Goal: Task Accomplishment & Management: Use online tool/utility

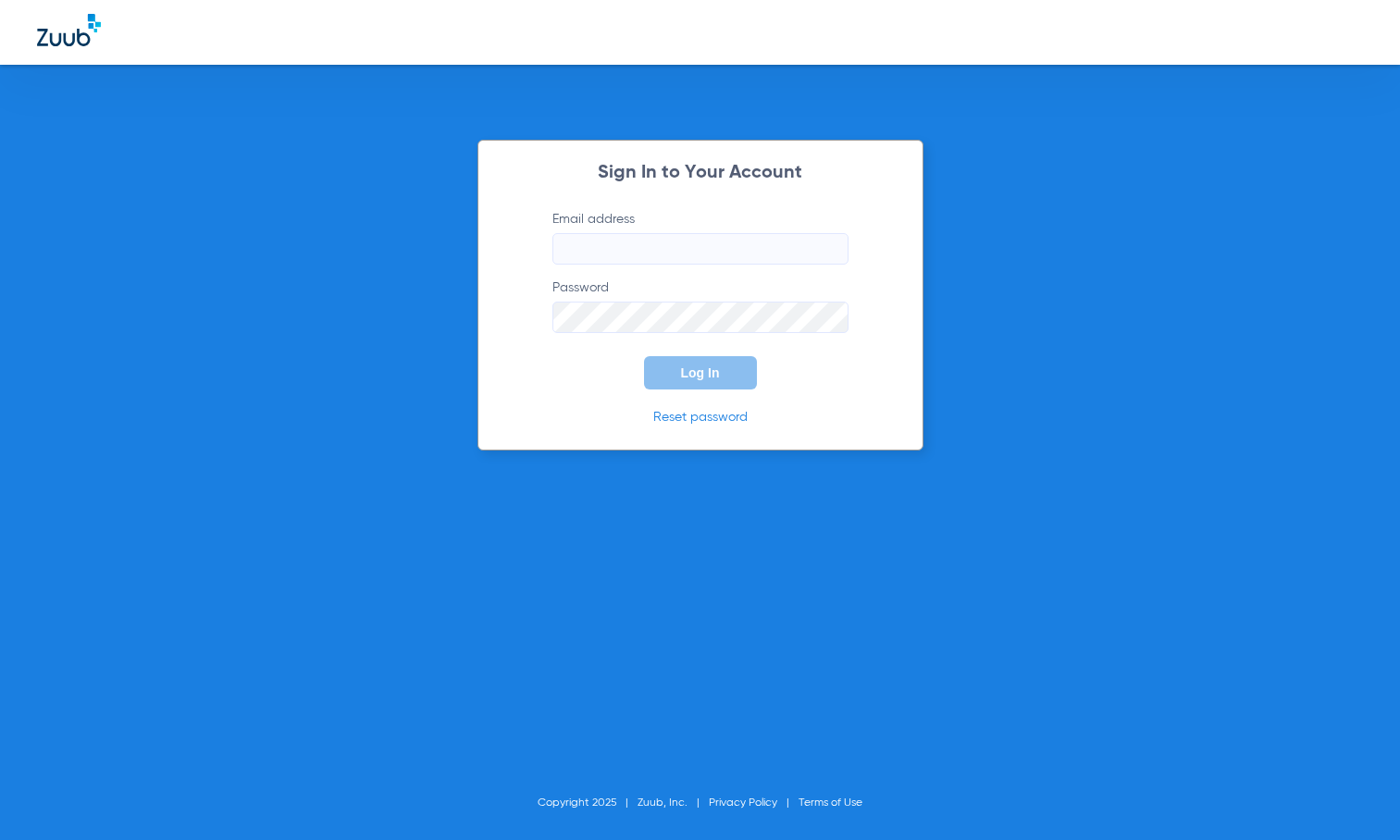
type input "[EMAIL_ADDRESS][DOMAIN_NAME]"
click at [716, 382] on button "Log In" at bounding box center [700, 373] width 113 height 34
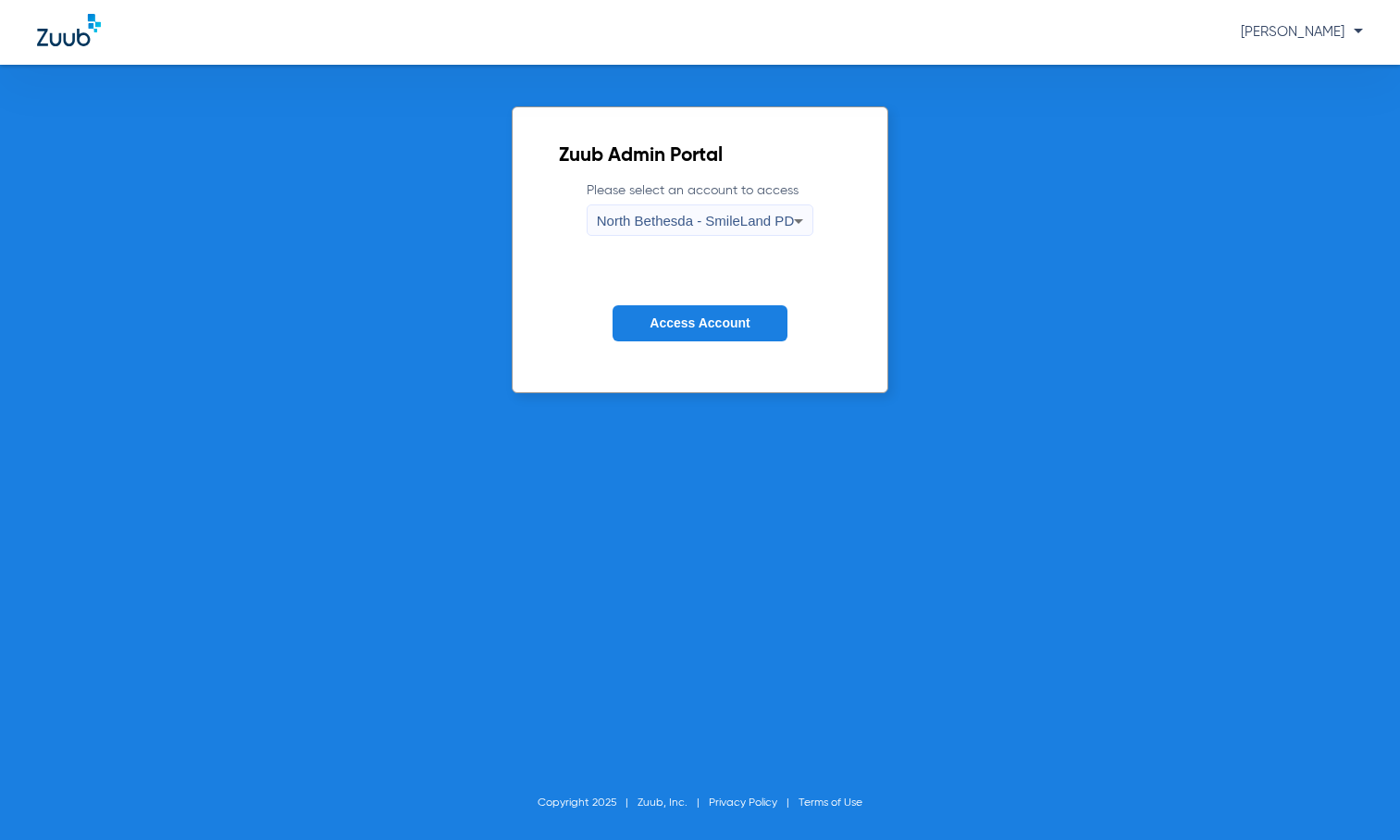
click at [707, 233] on div "North Bethesda - SmileLand PD" at bounding box center [695, 221] width 197 height 32
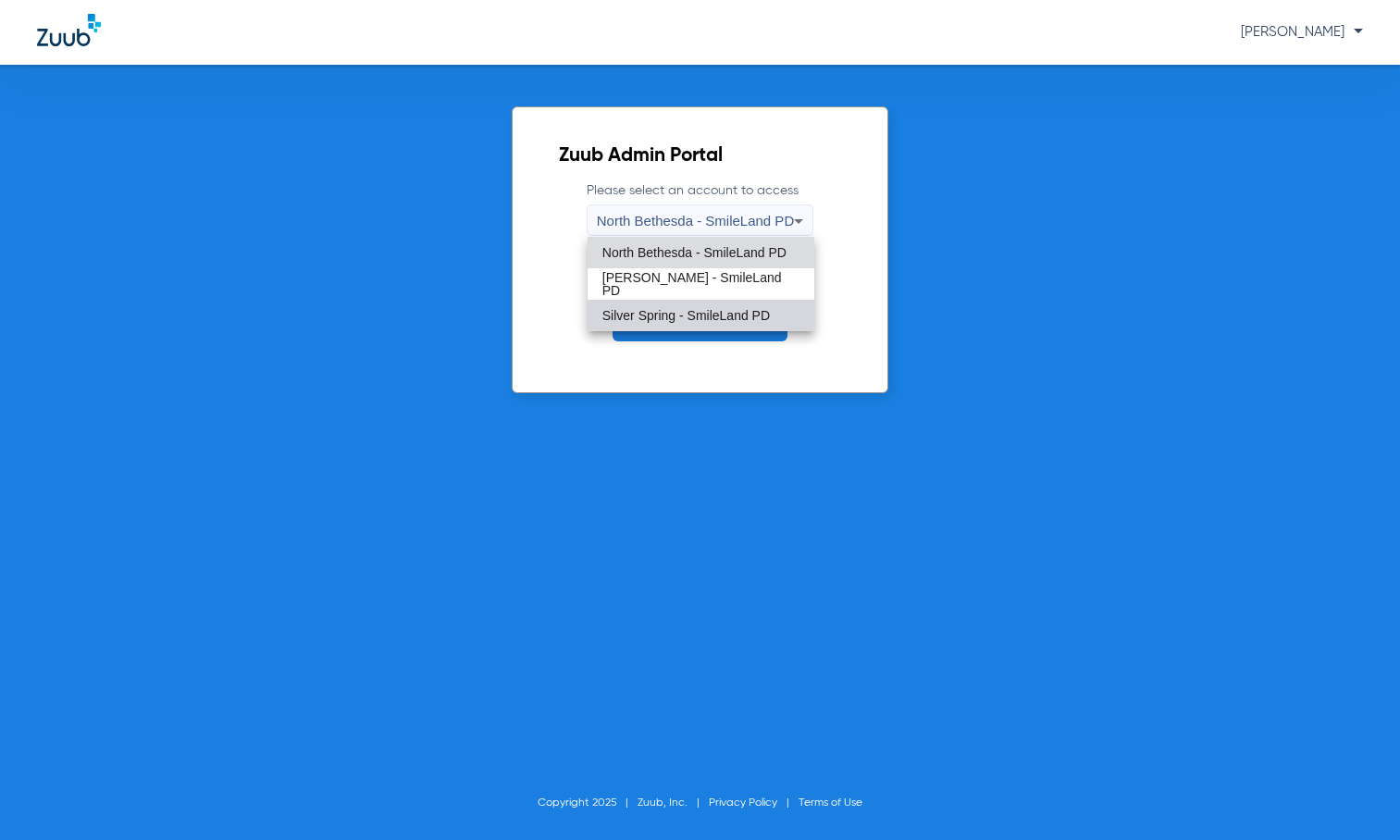
click at [668, 315] on span "Silver Spring - SmileLand PD" at bounding box center [685, 316] width 168 height 13
click at [668, 315] on span "Access Account" at bounding box center [700, 322] width 100 height 15
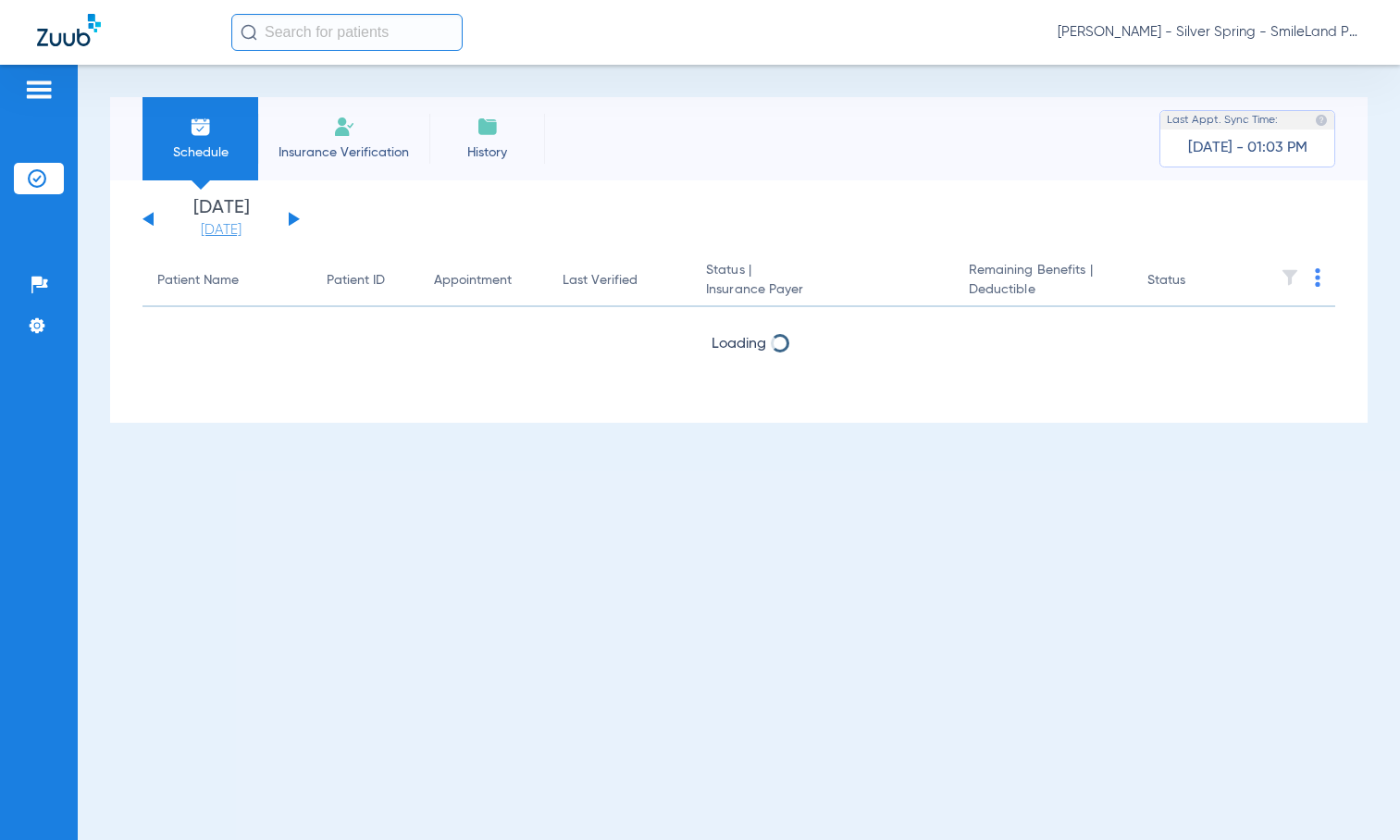
click at [203, 229] on link "[DATE]" at bounding box center [221, 231] width 111 height 19
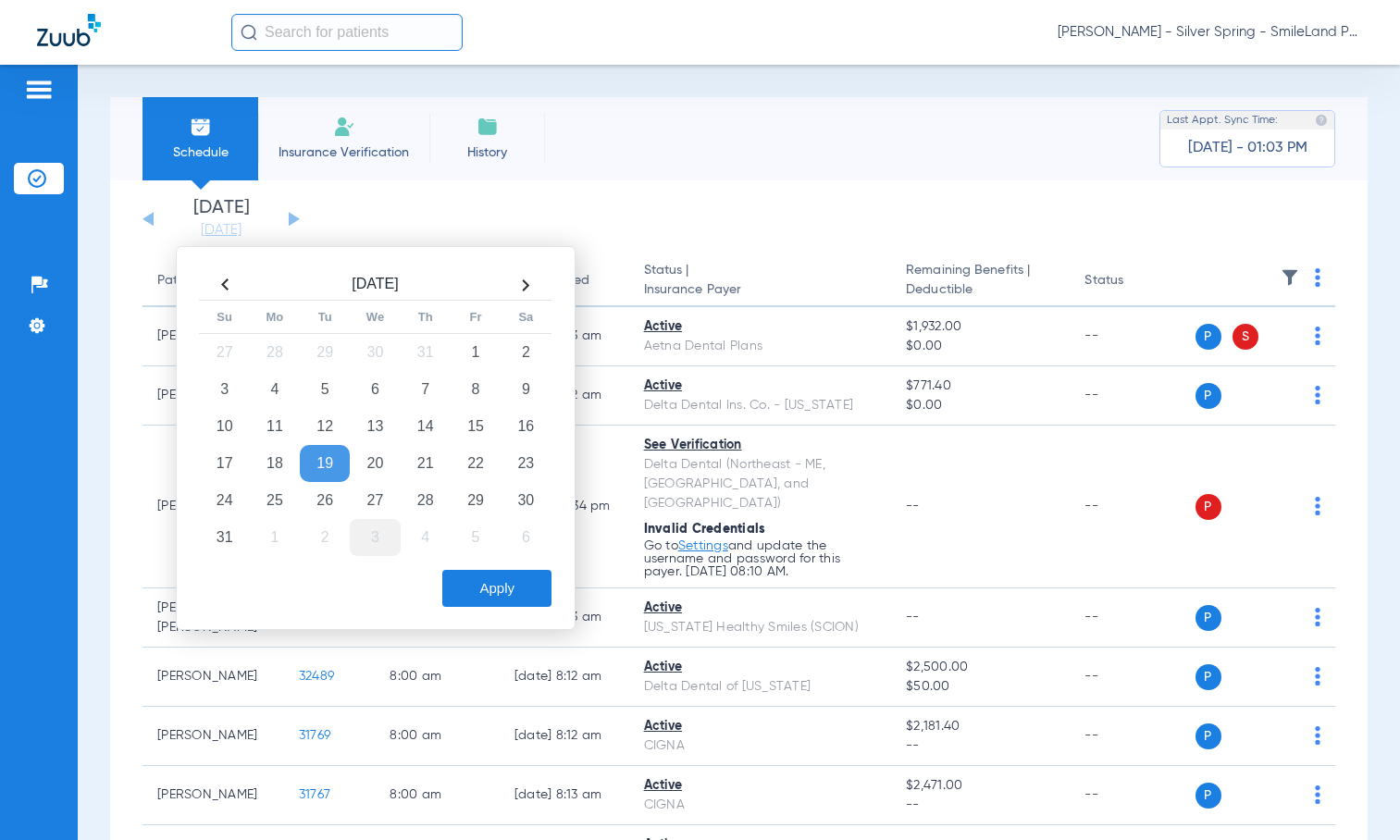
click at [387, 545] on td "3" at bounding box center [374, 537] width 50 height 37
click at [466, 576] on button "Apply" at bounding box center [497, 588] width 109 height 37
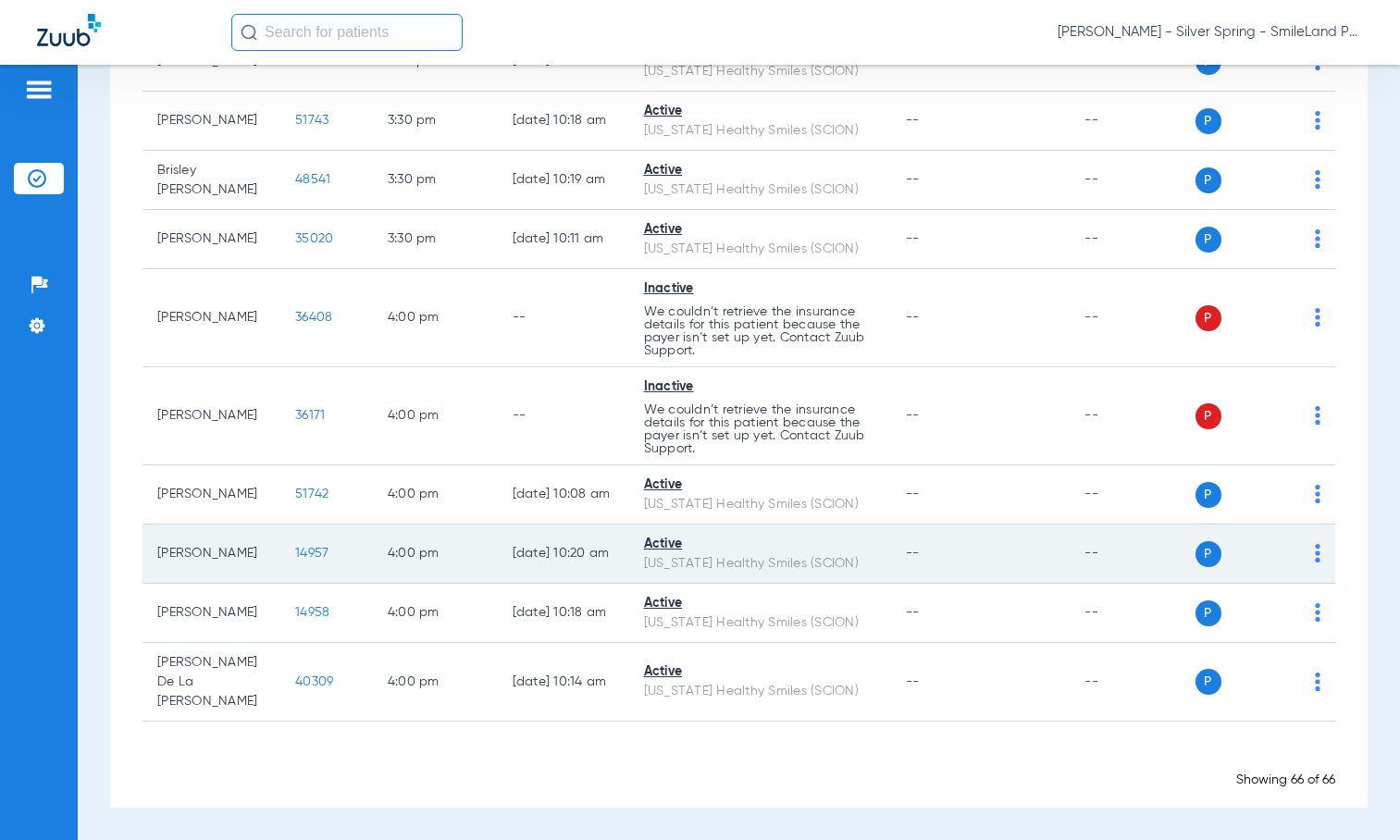
scroll to position [4017, 0]
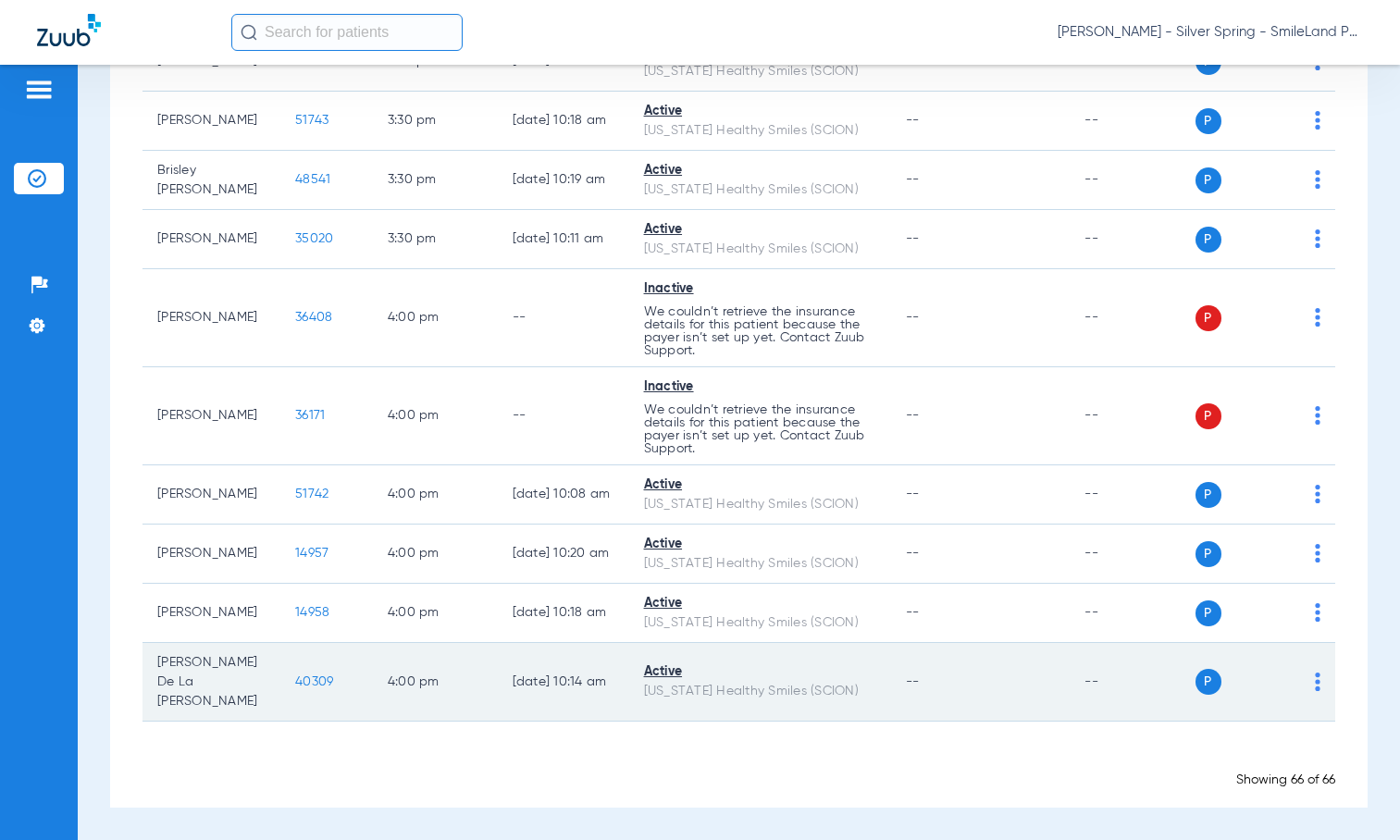
click at [300, 688] on span "40309" at bounding box center [314, 682] width 38 height 13
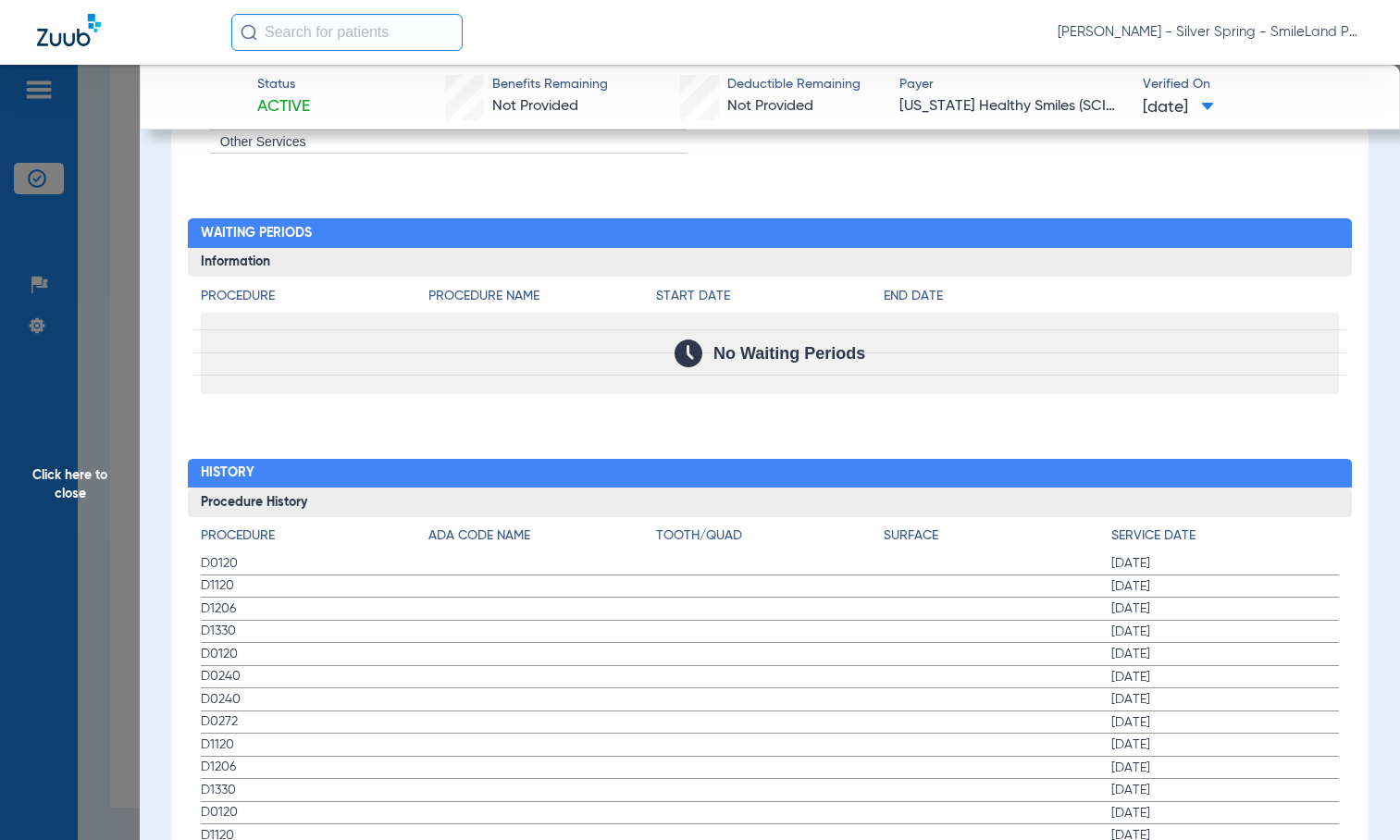
scroll to position [2136, 0]
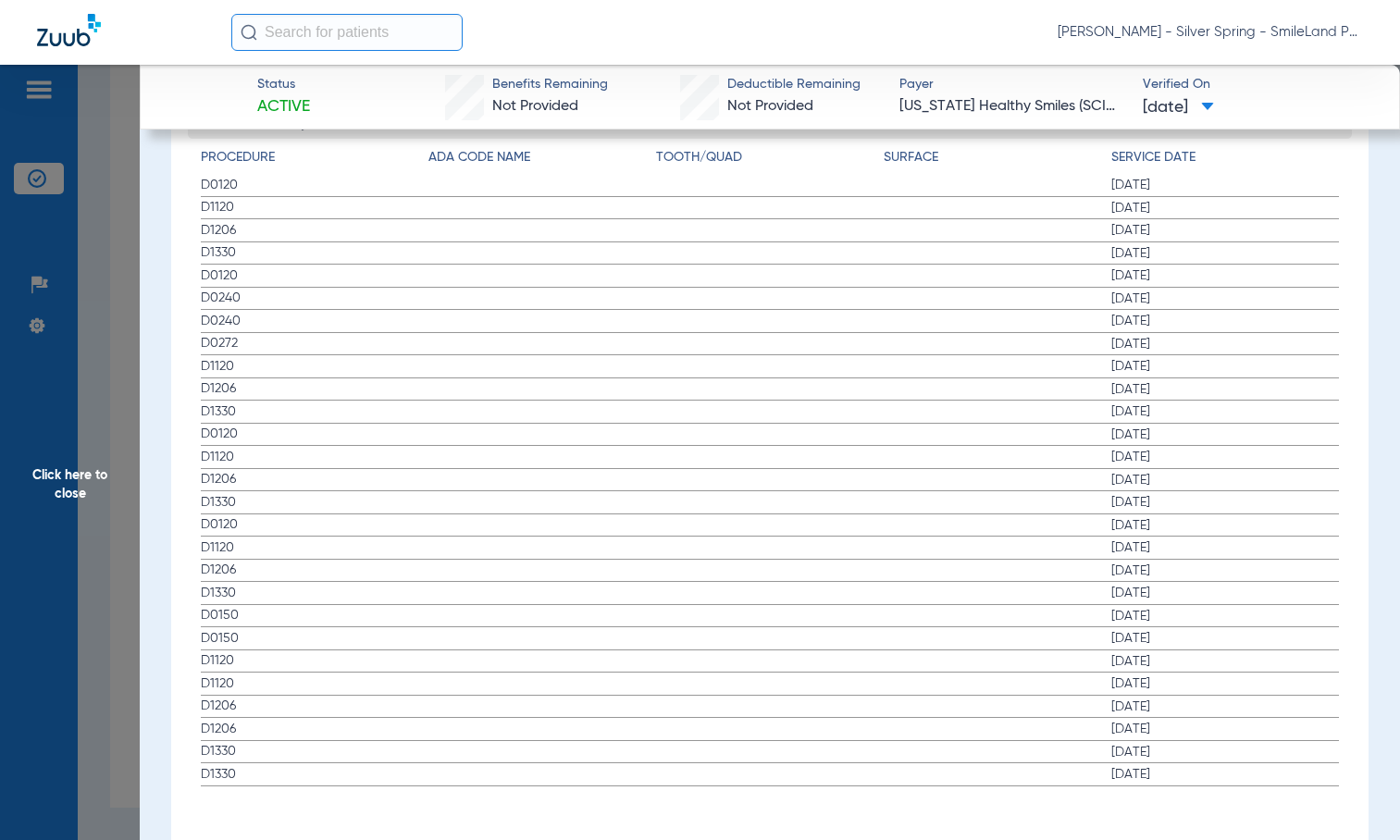
click at [1231, 312] on span "[DATE]" at bounding box center [1225, 322] width 228 height 19
drag, startPoint x: 99, startPoint y: 303, endPoint x: 150, endPoint y: 343, distance: 64.8
click at [99, 302] on span "Click here to close" at bounding box center [69, 485] width 140 height 840
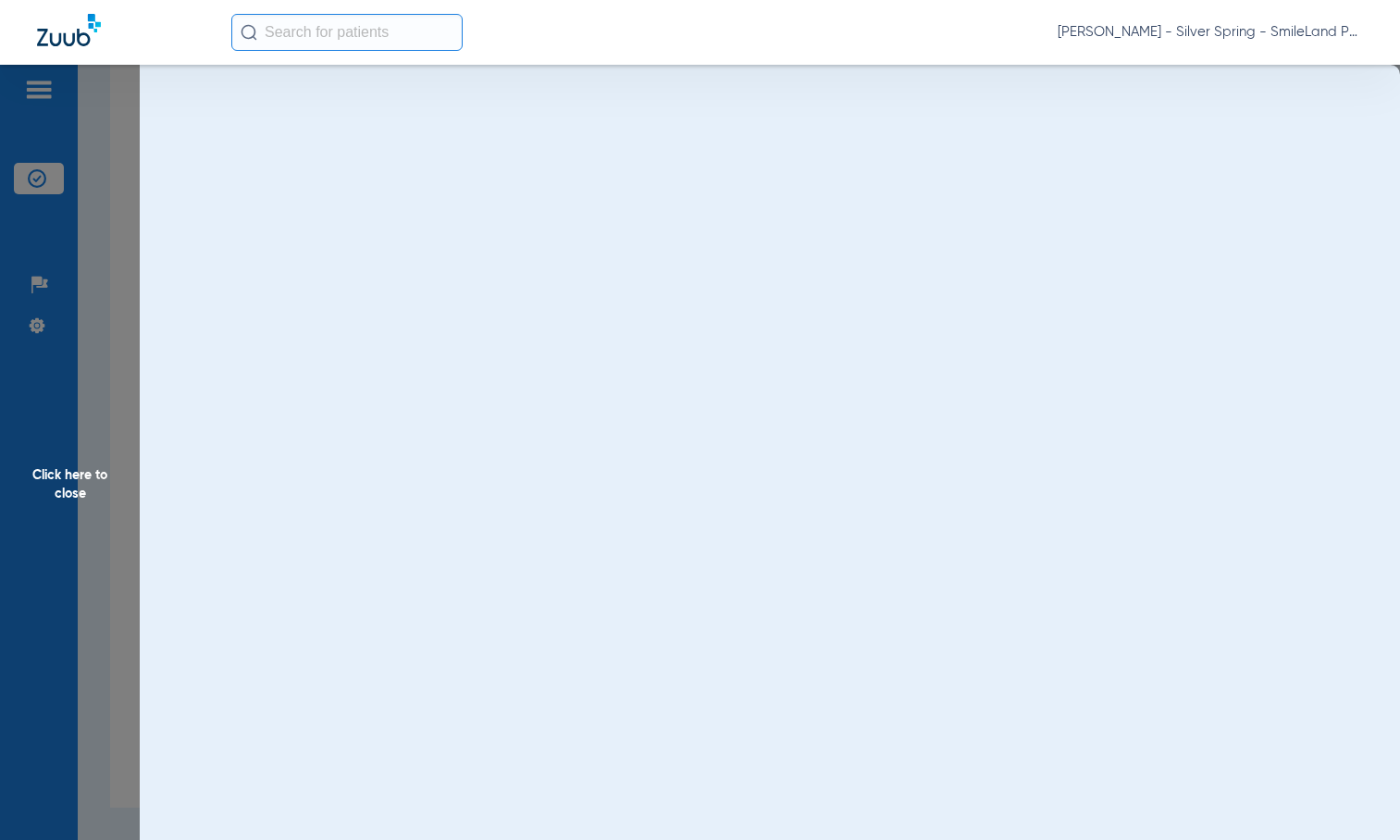
scroll to position [0, 0]
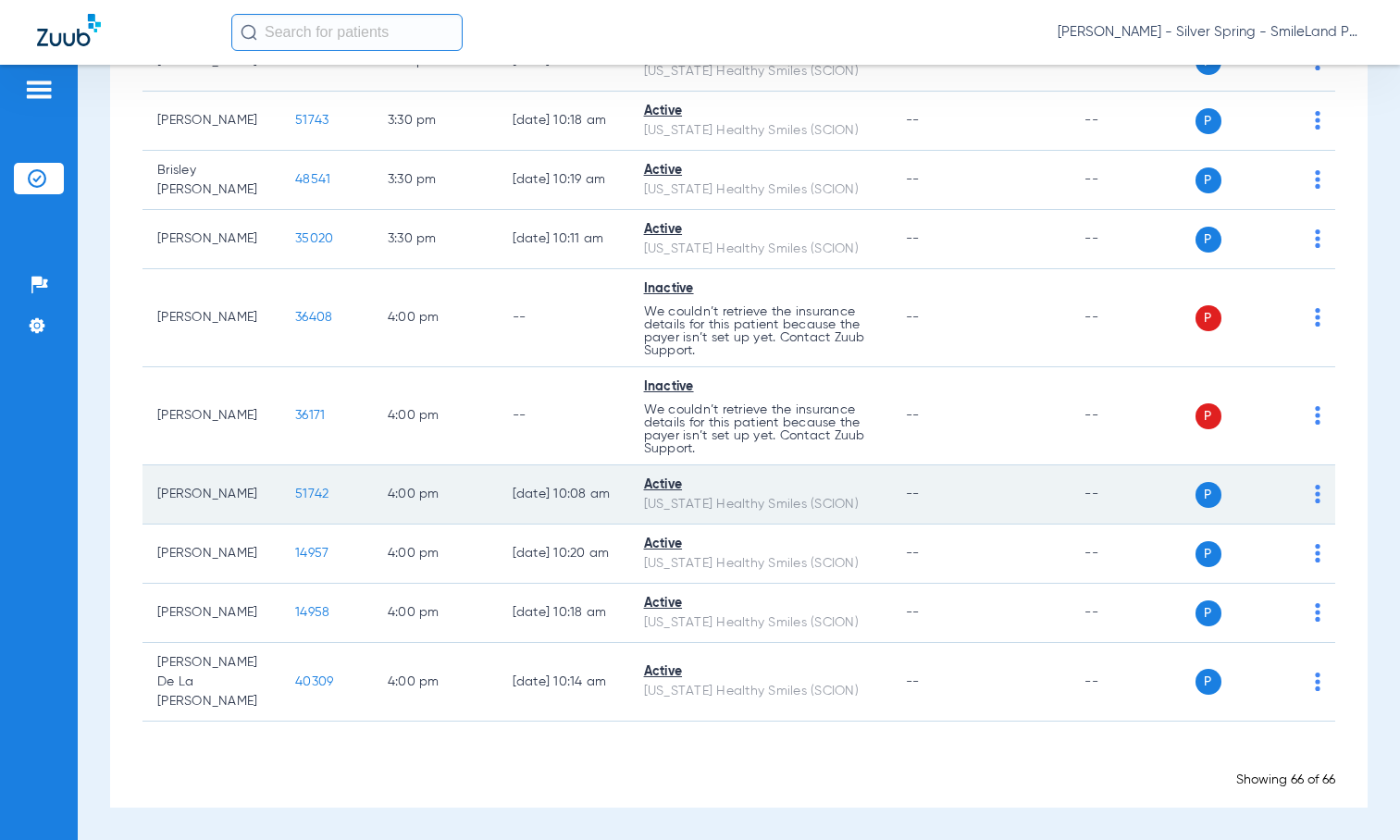
click at [295, 495] on span "51742" at bounding box center [312, 494] width 34 height 13
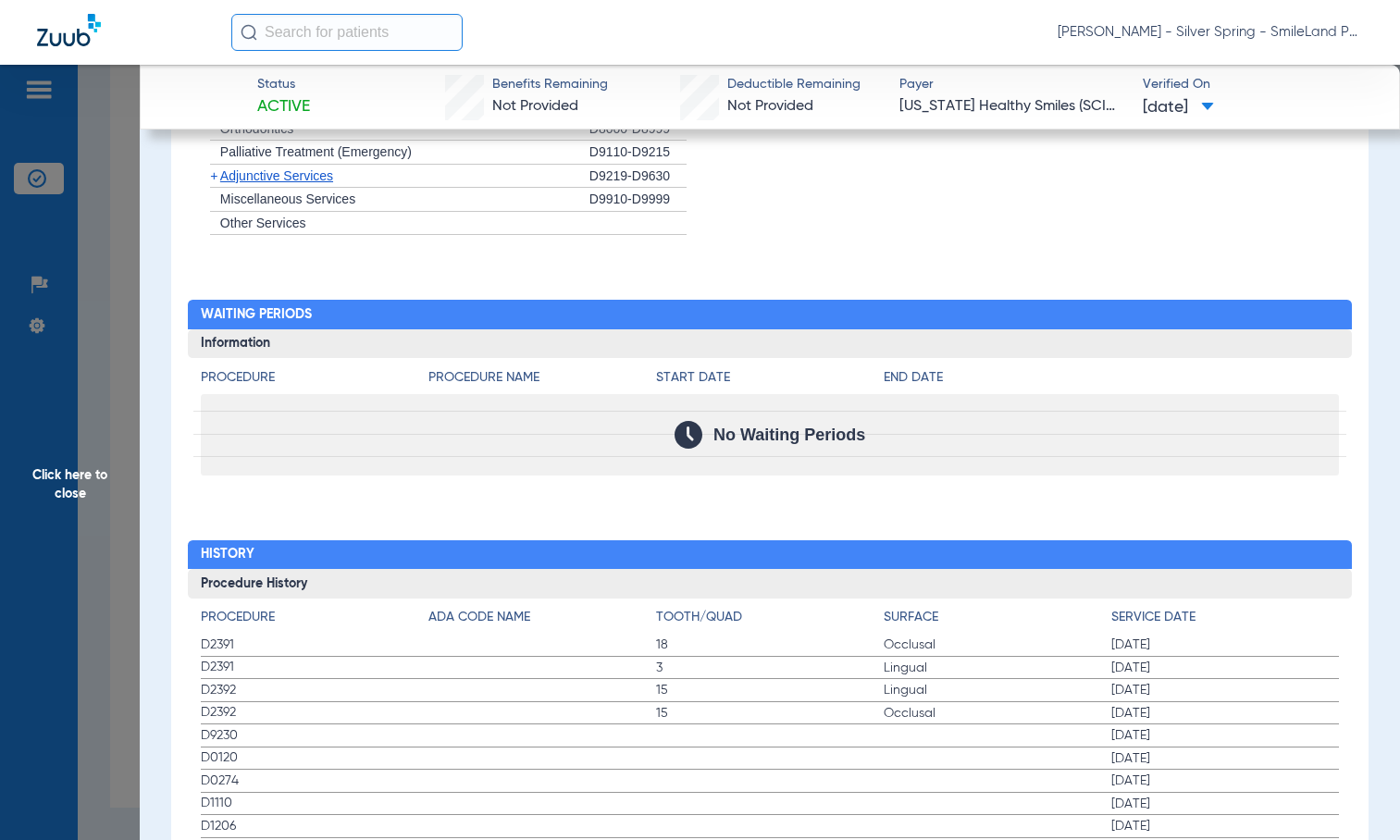
scroll to position [2035, 0]
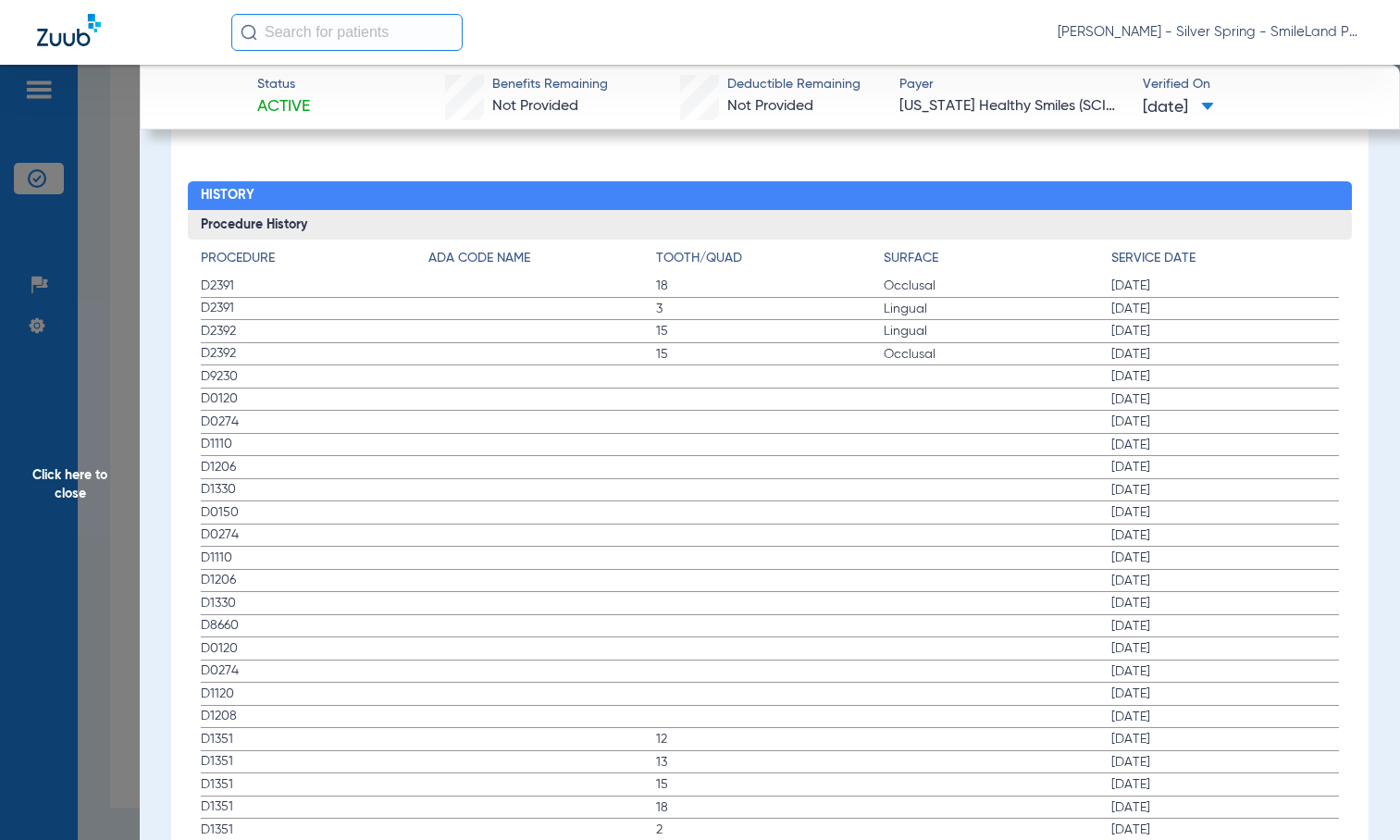
click at [1212, 379] on label "D9230 [DATE]" at bounding box center [770, 377] width 1139 height 23
click at [124, 574] on span "Click here to close" at bounding box center [69, 485] width 140 height 840
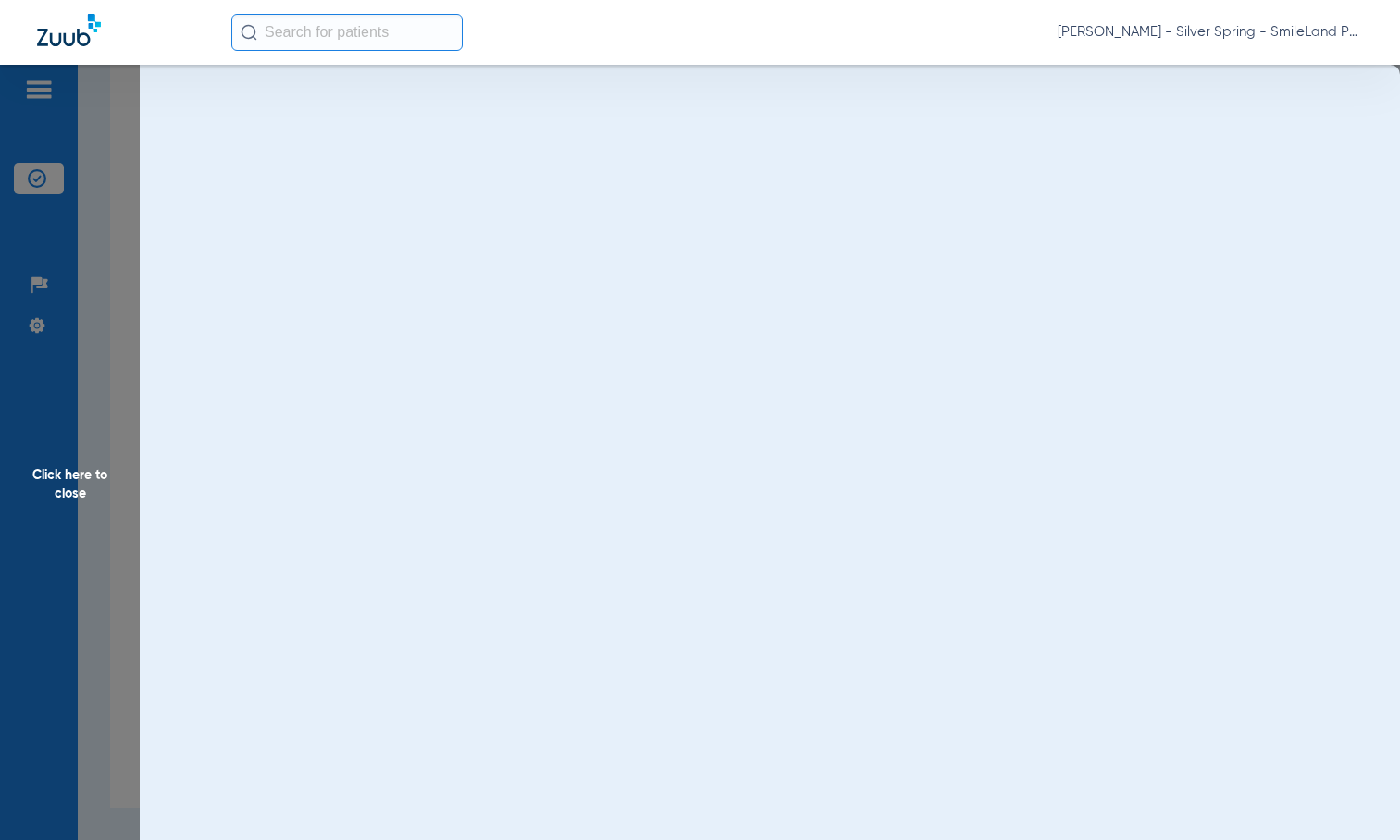
scroll to position [0, 0]
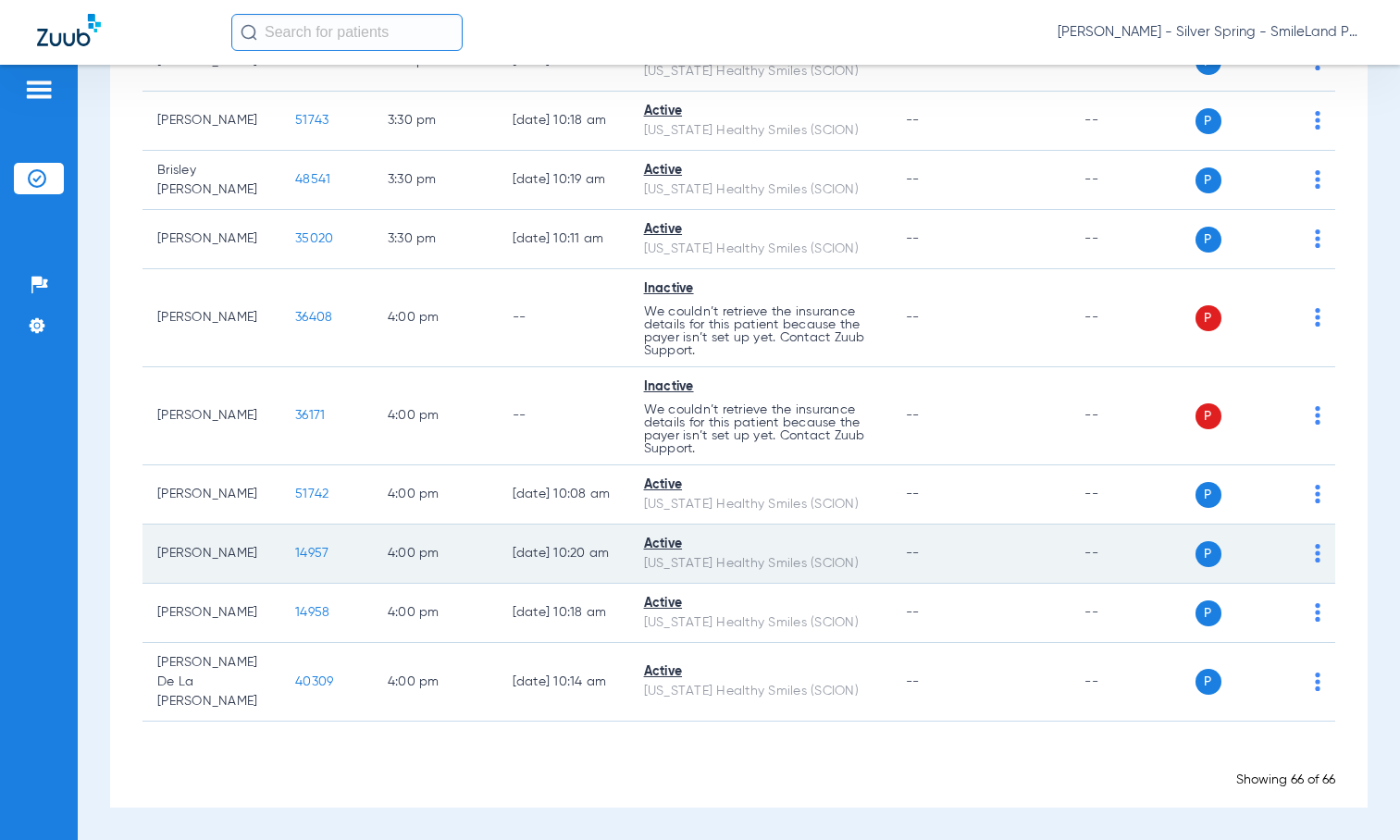
click at [295, 558] on span "14957" at bounding box center [312, 553] width 34 height 13
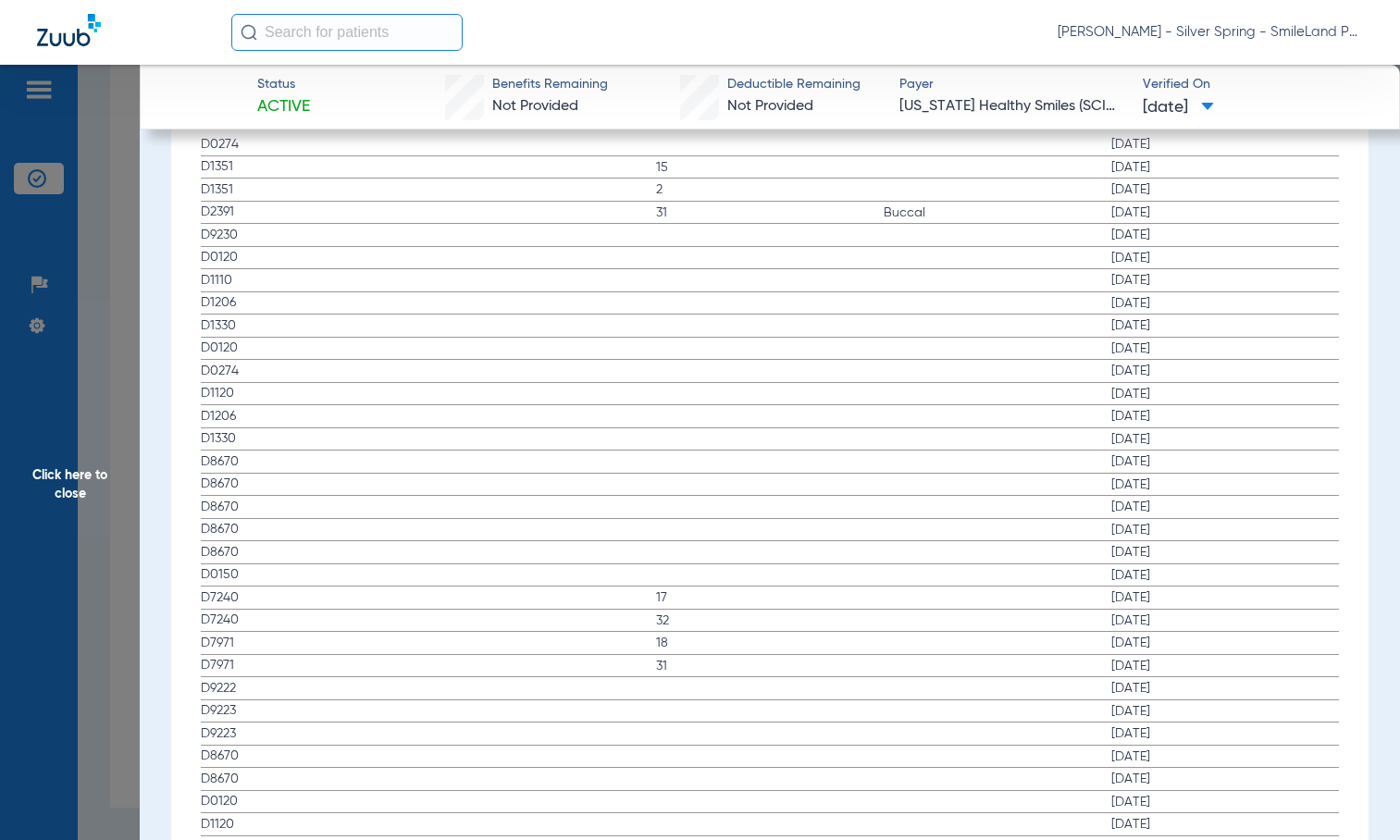
scroll to position [2057, 0]
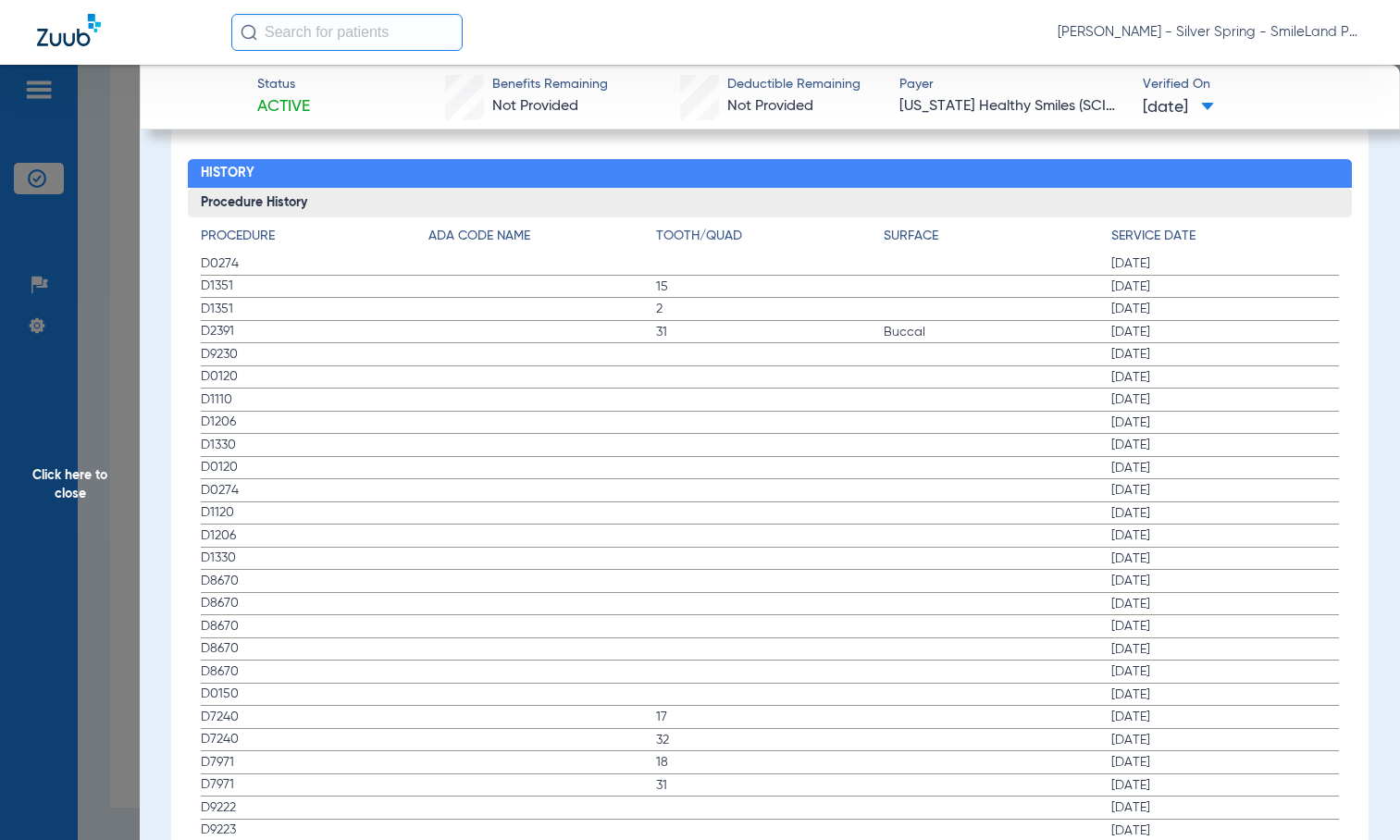
click at [9, 307] on span "Click here to close" at bounding box center [69, 485] width 140 height 840
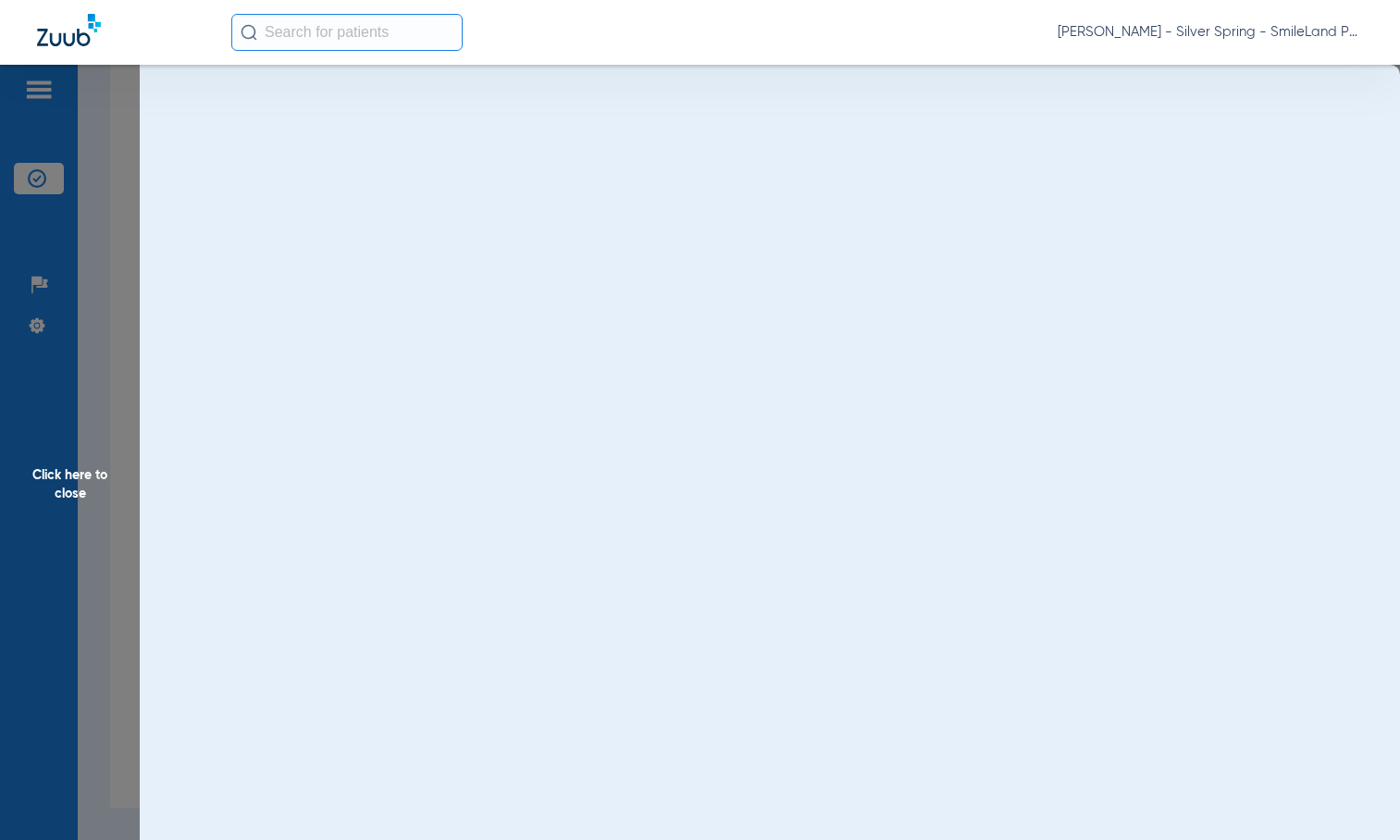
scroll to position [0, 0]
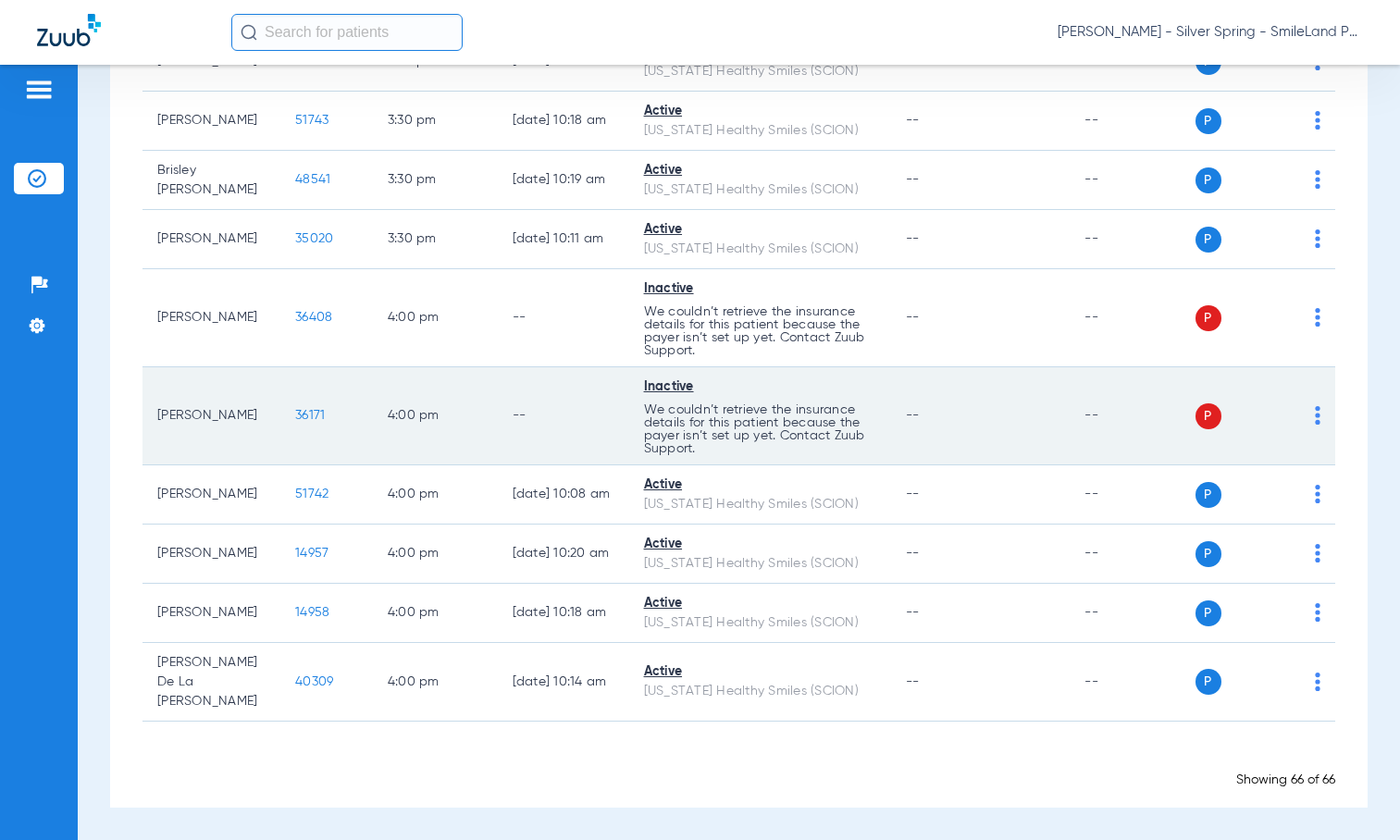
click at [1212, 442] on td "P S" at bounding box center [1266, 416] width 141 height 98
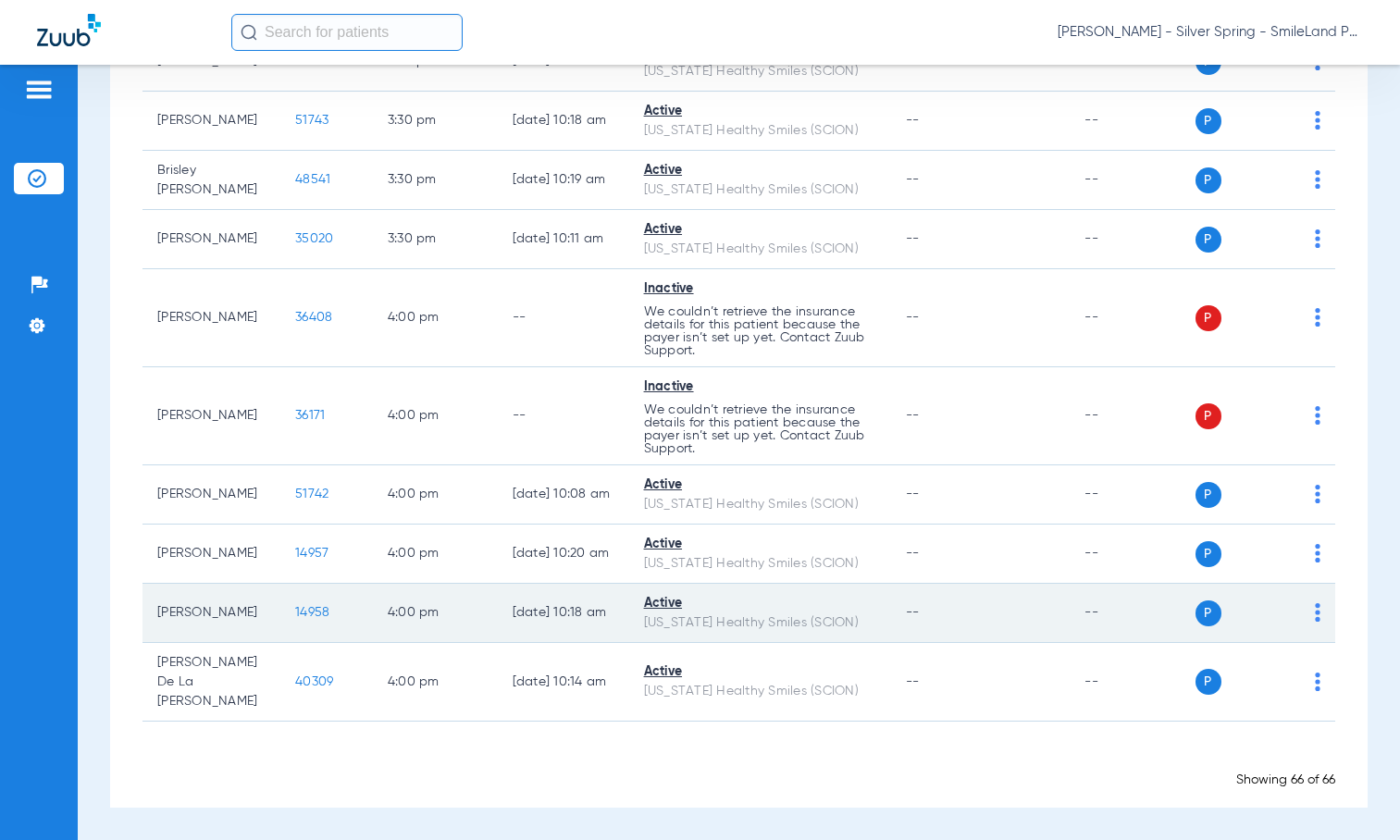
click at [295, 619] on span "14958" at bounding box center [312, 612] width 35 height 13
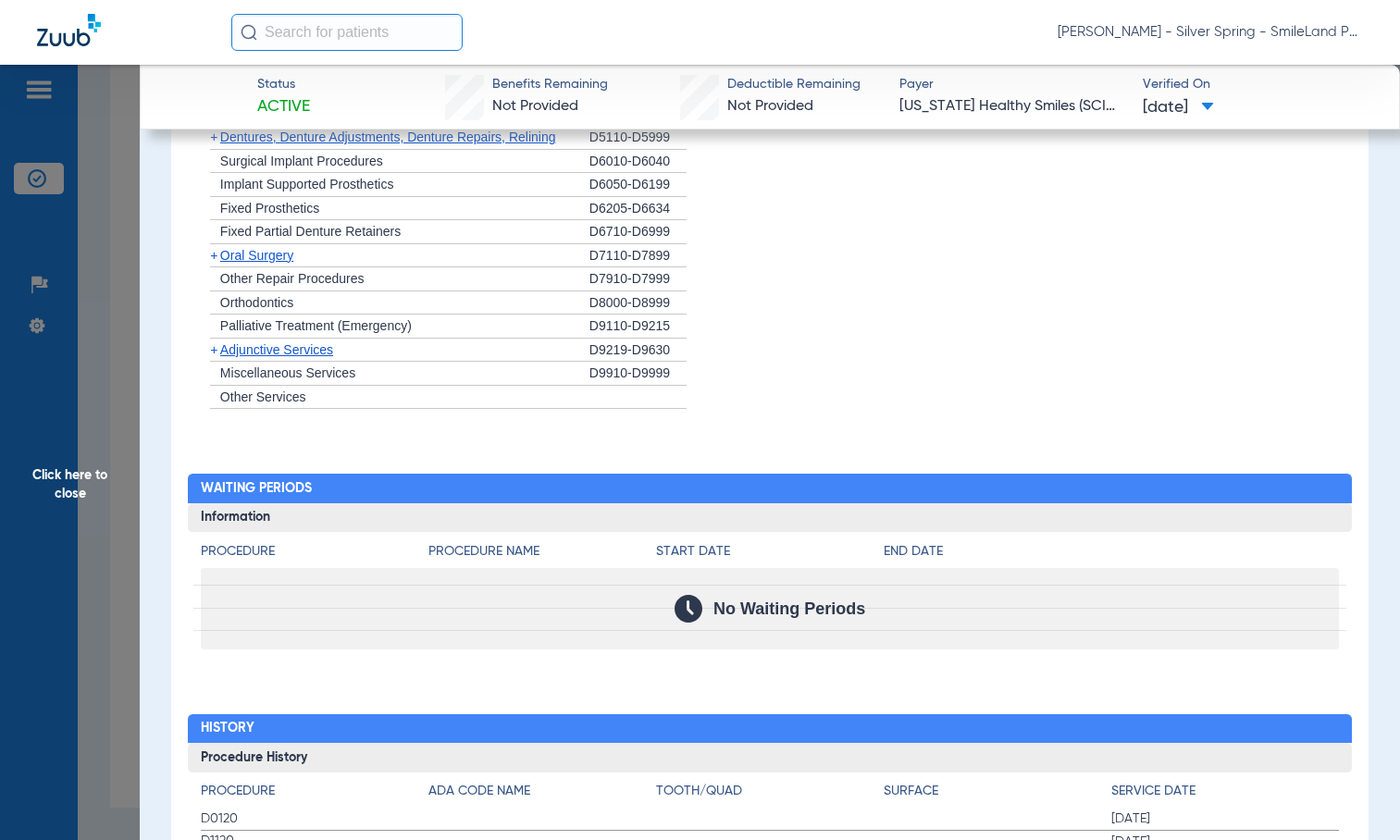
scroll to position [1965, 0]
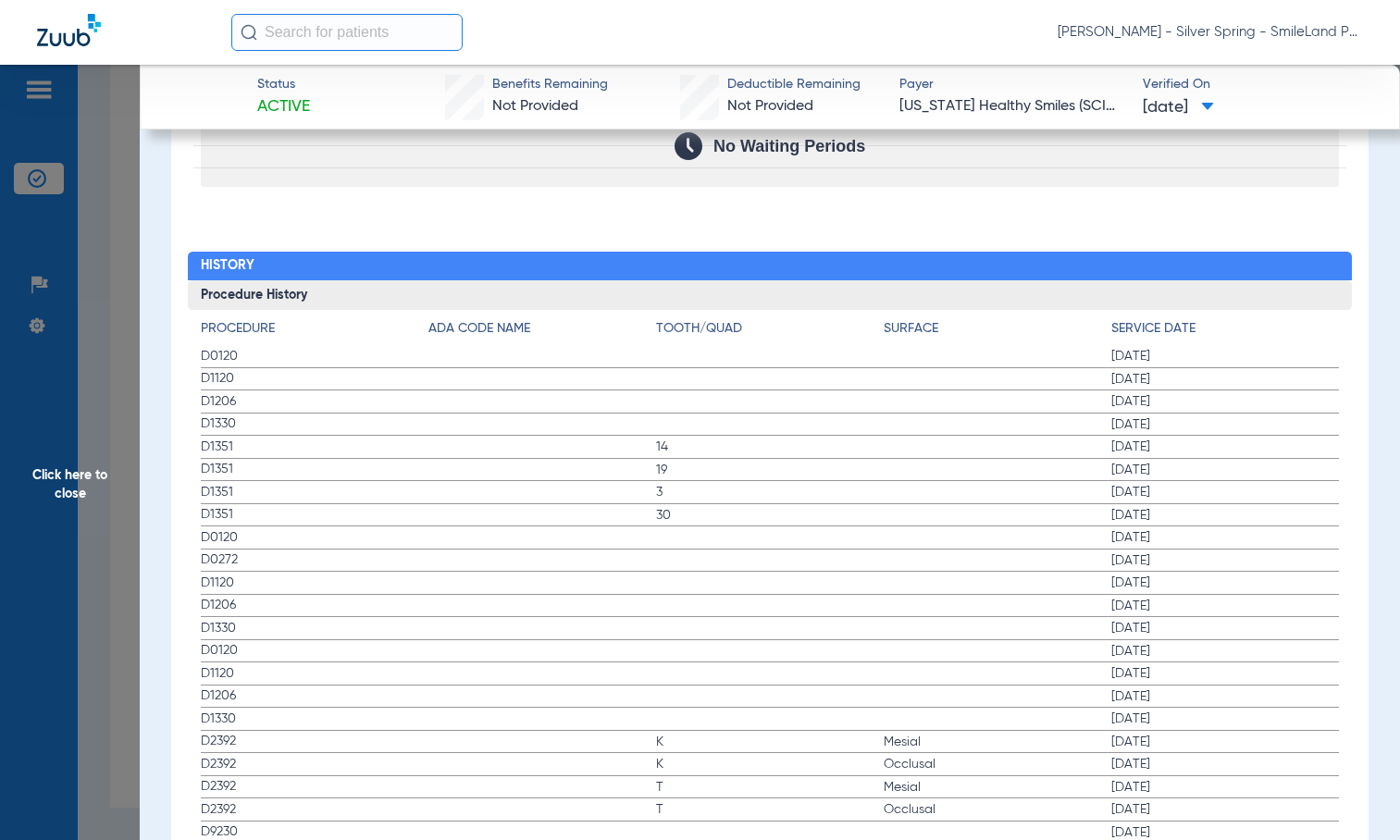
click at [9, 292] on span "Click here to close" at bounding box center [69, 485] width 140 height 840
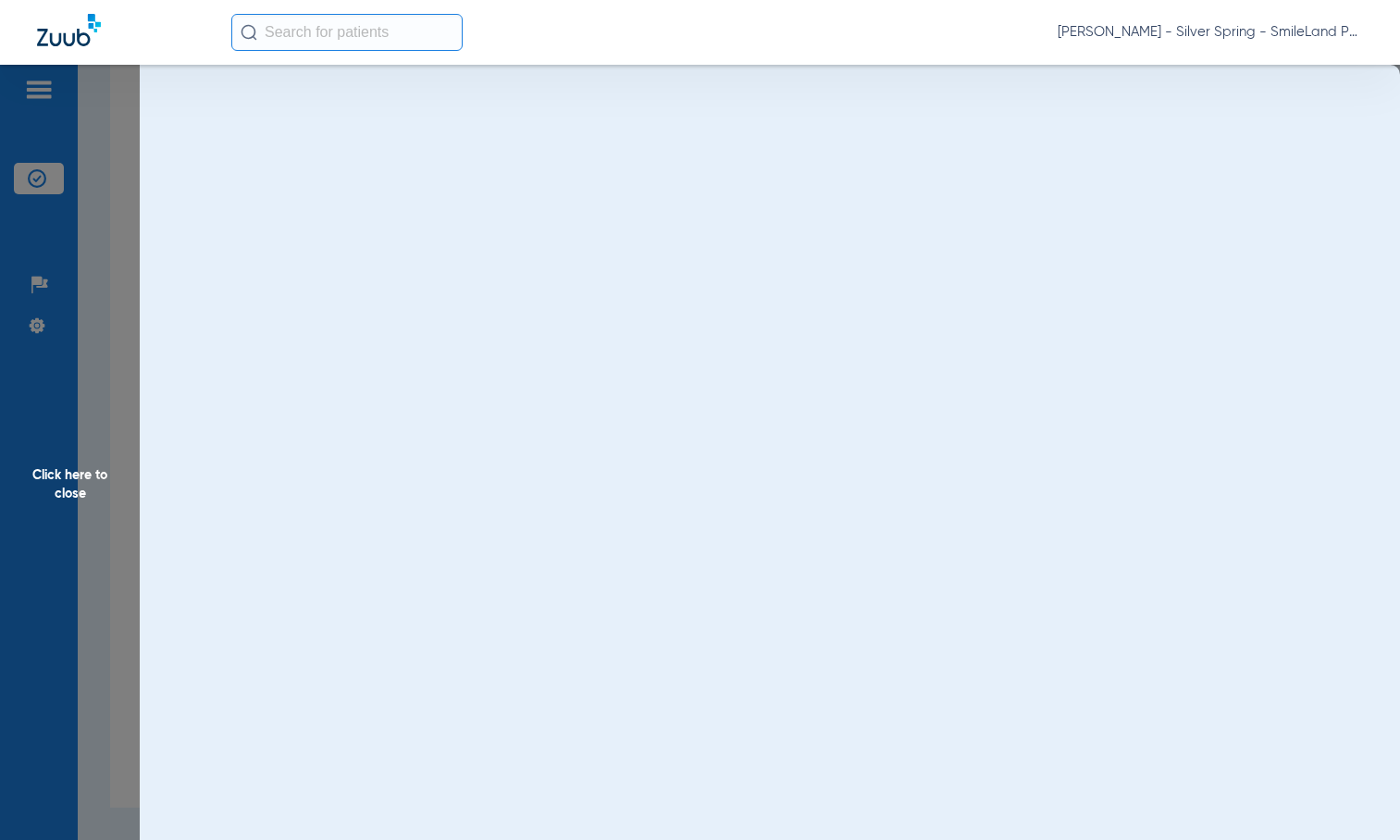
scroll to position [0, 0]
